Goal: Connect with others

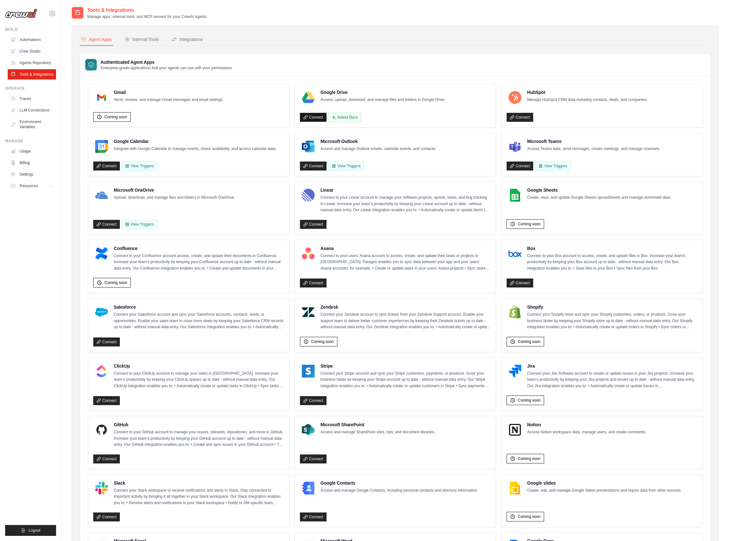
click at [308, 114] on link "Connect" at bounding box center [313, 117] width 27 height 9
click at [314, 118] on link "Connect" at bounding box center [313, 117] width 27 height 9
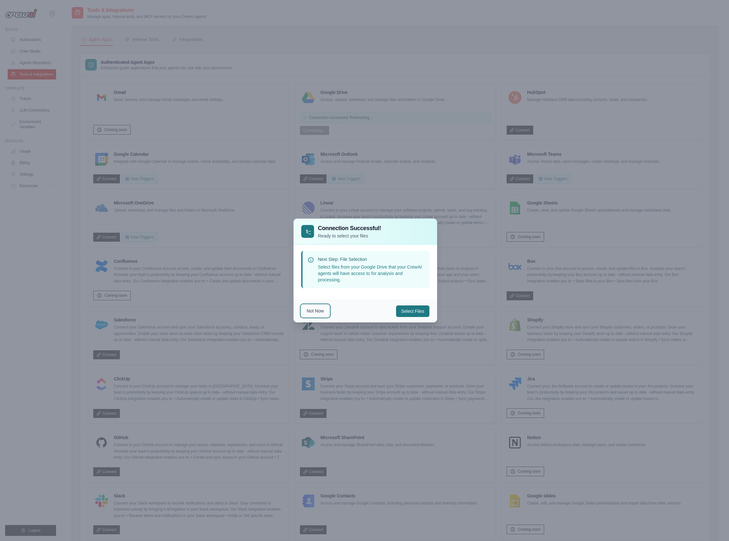
click at [317, 309] on button "Not Now" at bounding box center [315, 311] width 28 height 12
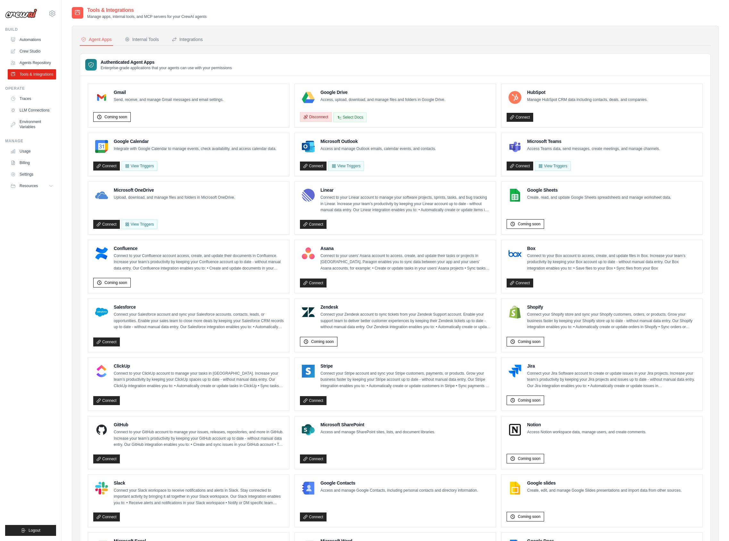
click at [312, 117] on button "Disconnect" at bounding box center [316, 117] width 32 height 10
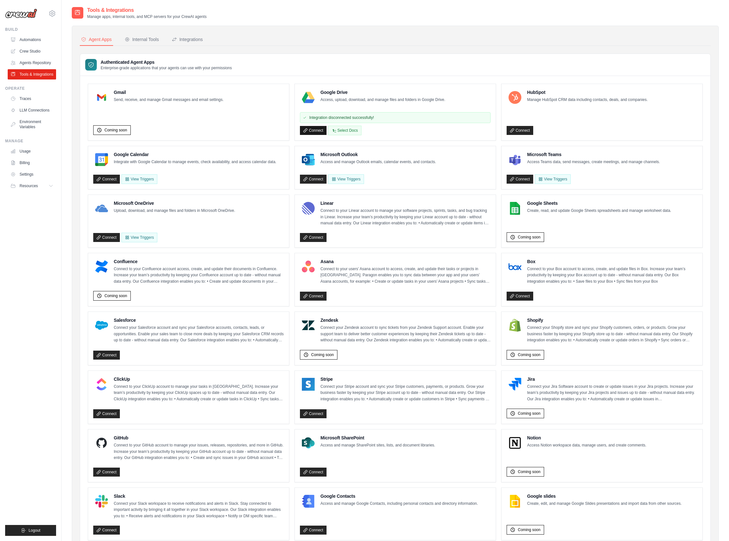
click at [315, 131] on link "Connect" at bounding box center [313, 130] width 27 height 9
